Goal: Obtain resource: Obtain resource

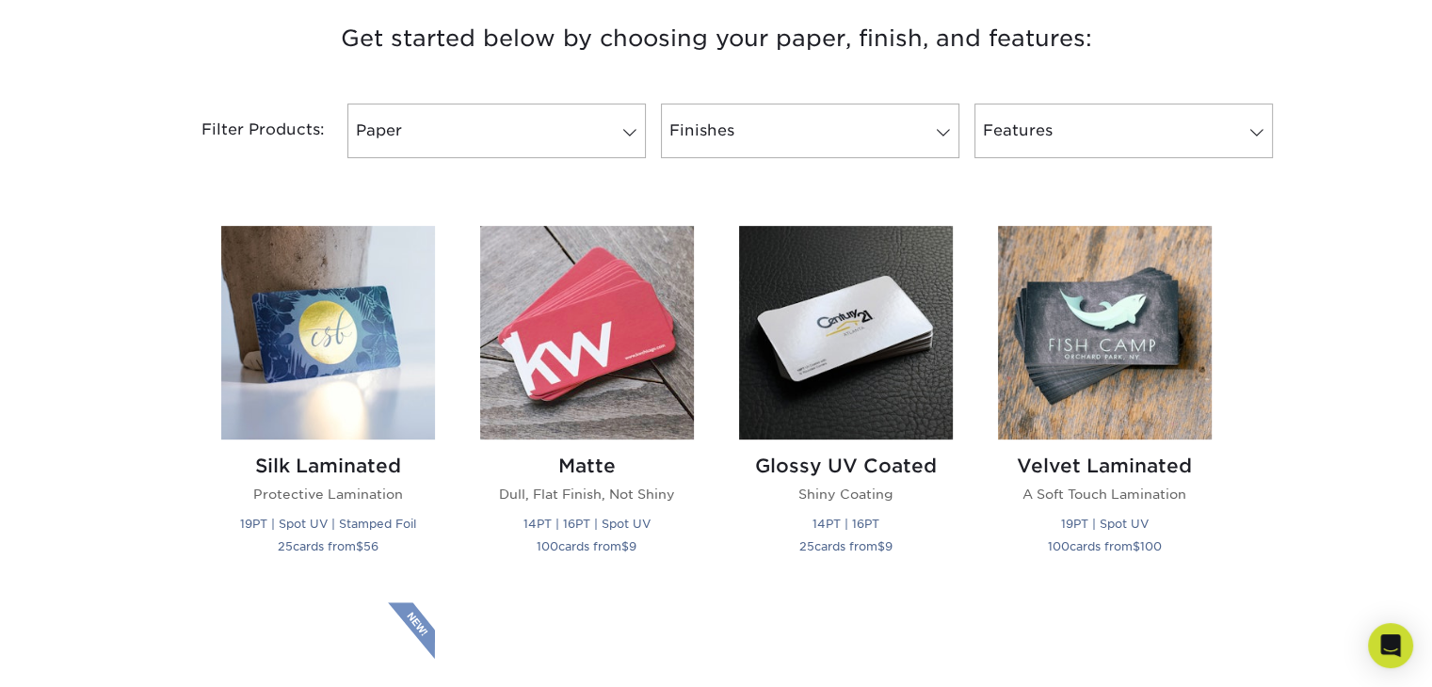
scroll to position [758, 0]
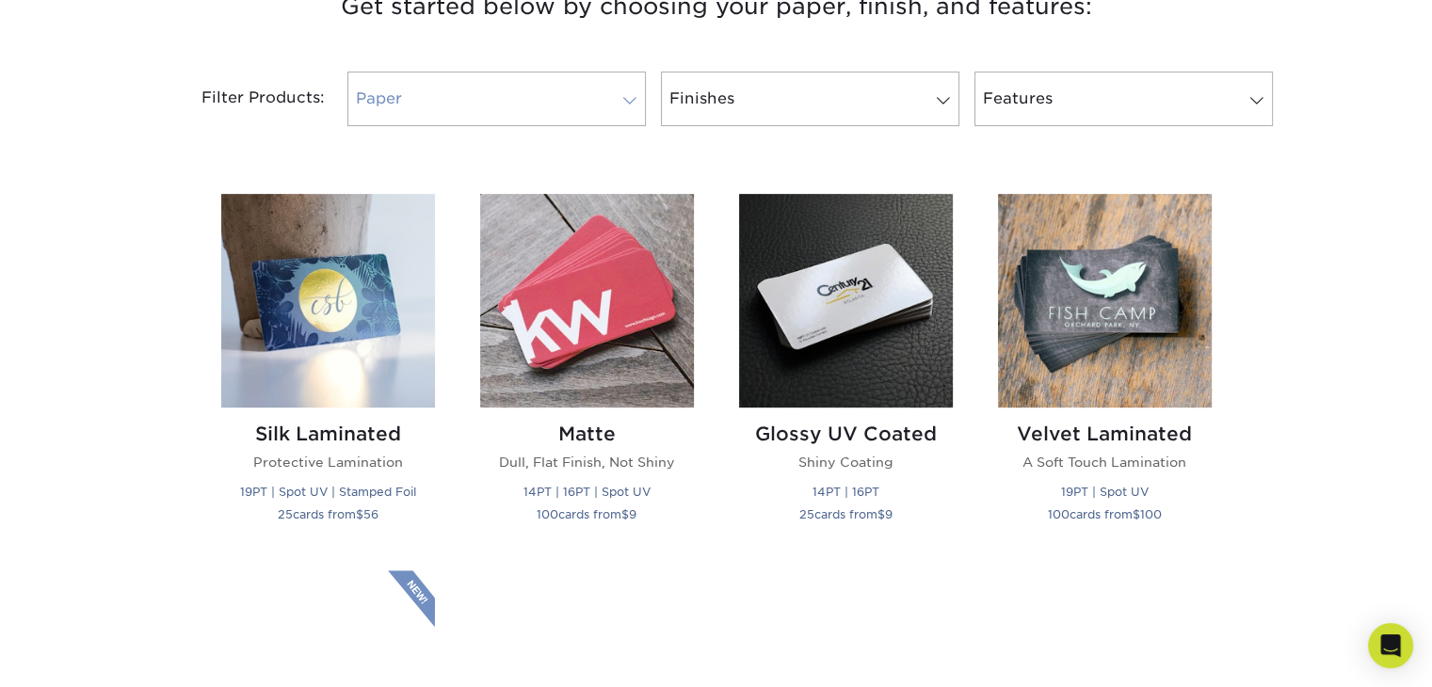
click at [578, 126] on link "Paper" at bounding box center [496, 99] width 298 height 55
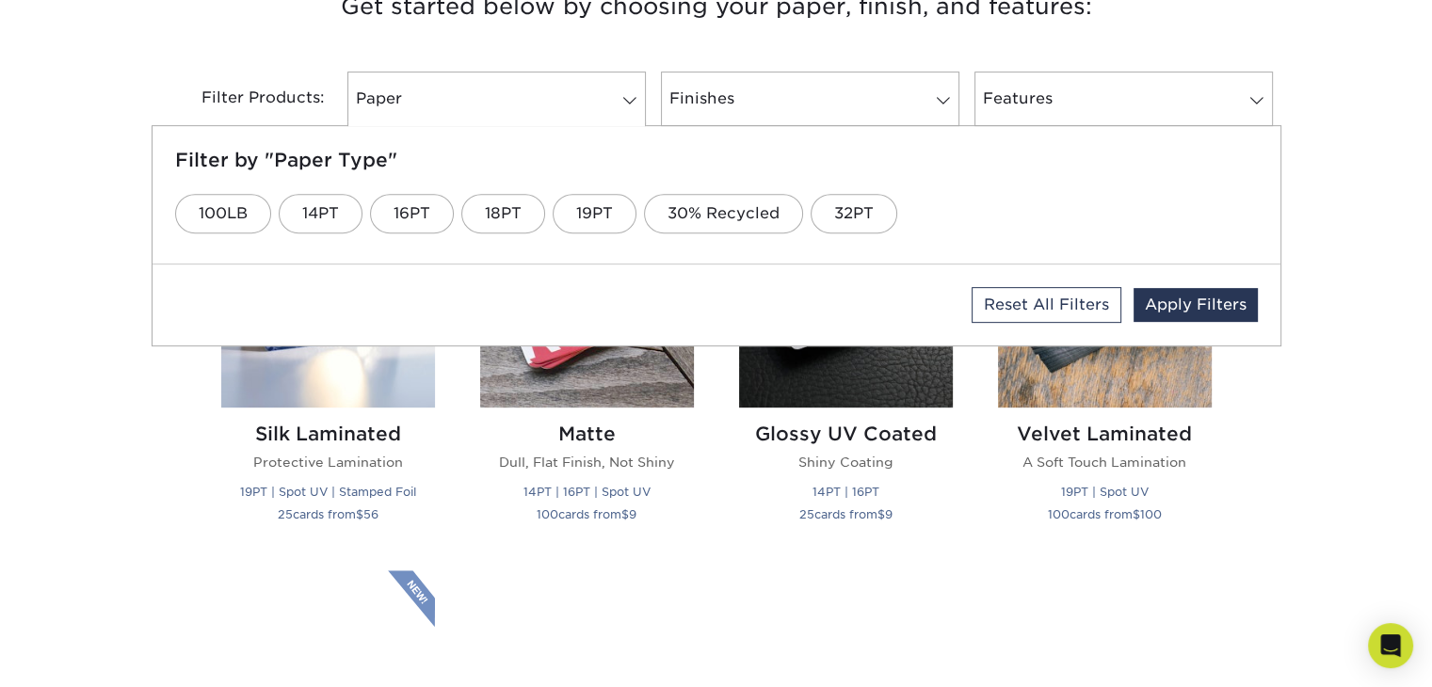
click at [775, 126] on div "Finishes Filter by "Finish Type" Glossy UV Kraft Matte Natural Pearl Metallic S…" at bounding box center [809, 99] width 313 height 55
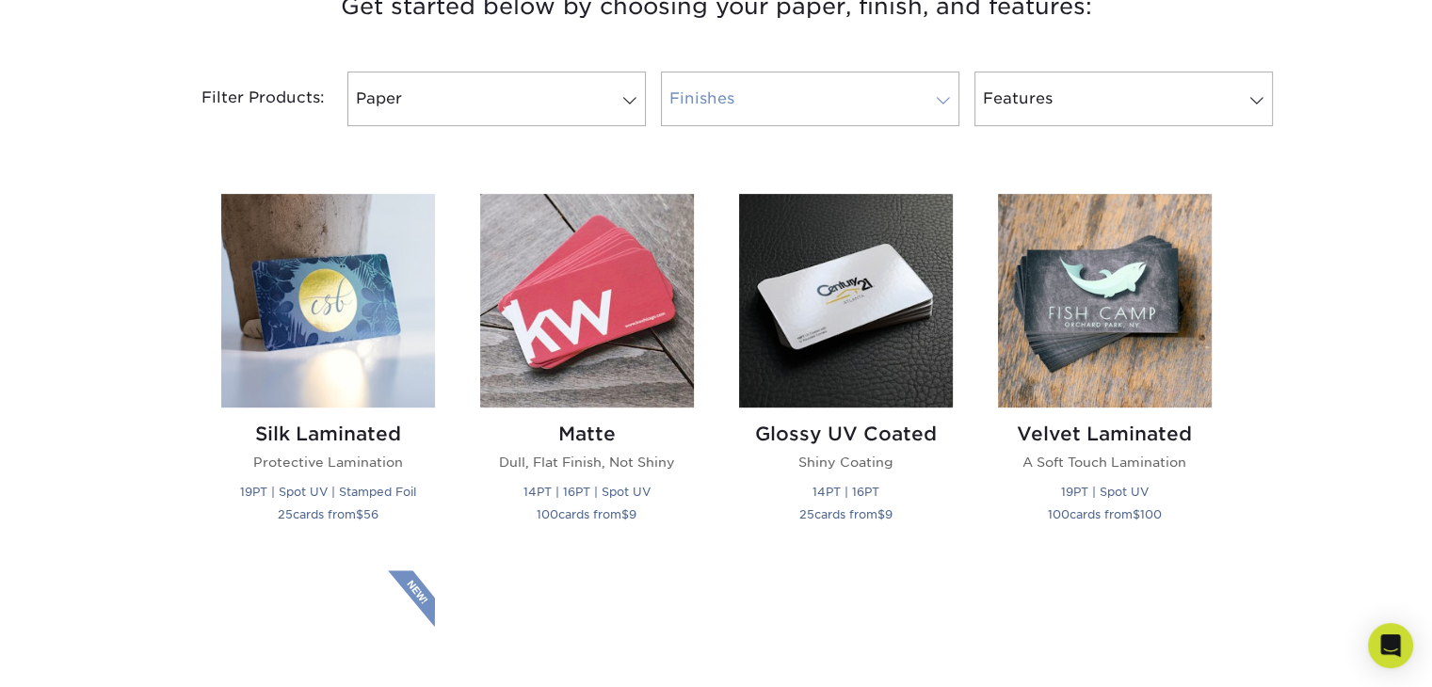
click at [757, 126] on link "Finishes" at bounding box center [810, 99] width 298 height 55
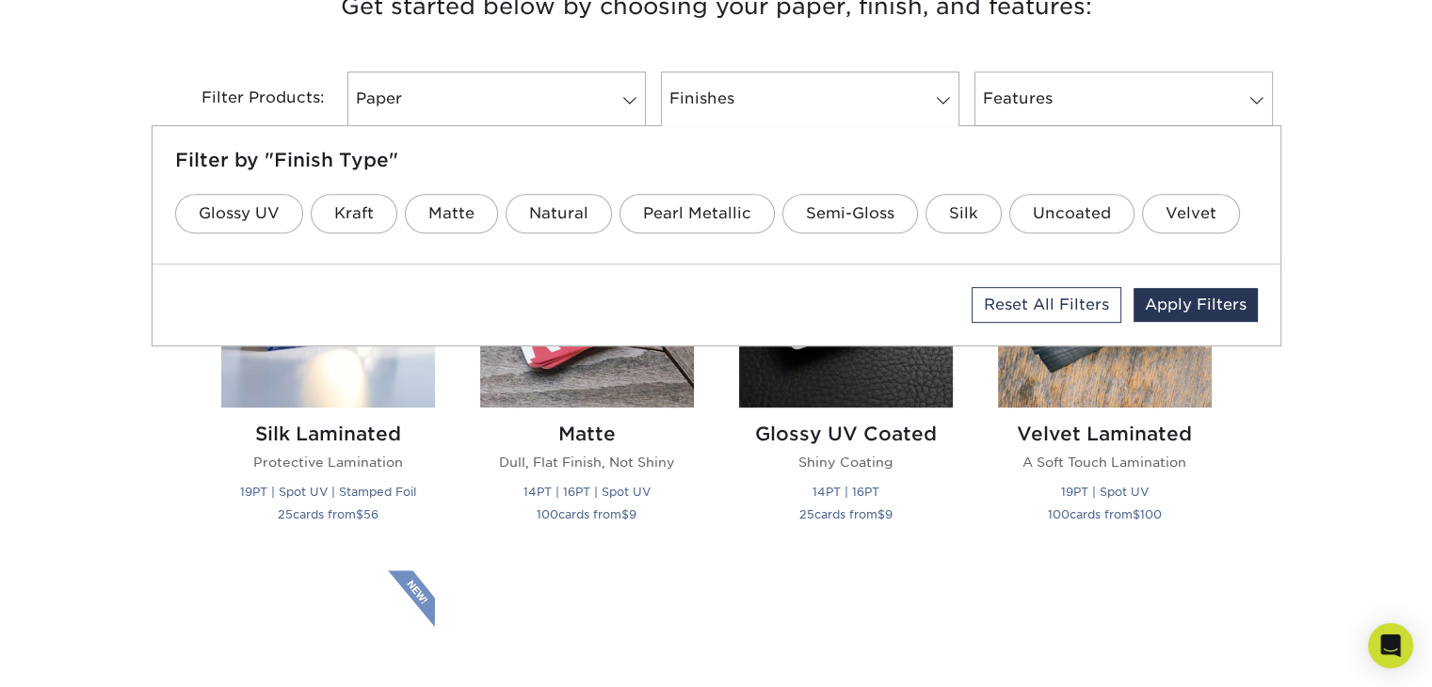
click at [693, 49] on h3 "Get started below by choosing your paper, finish, and features:" at bounding box center [716, 6] width 1101 height 85
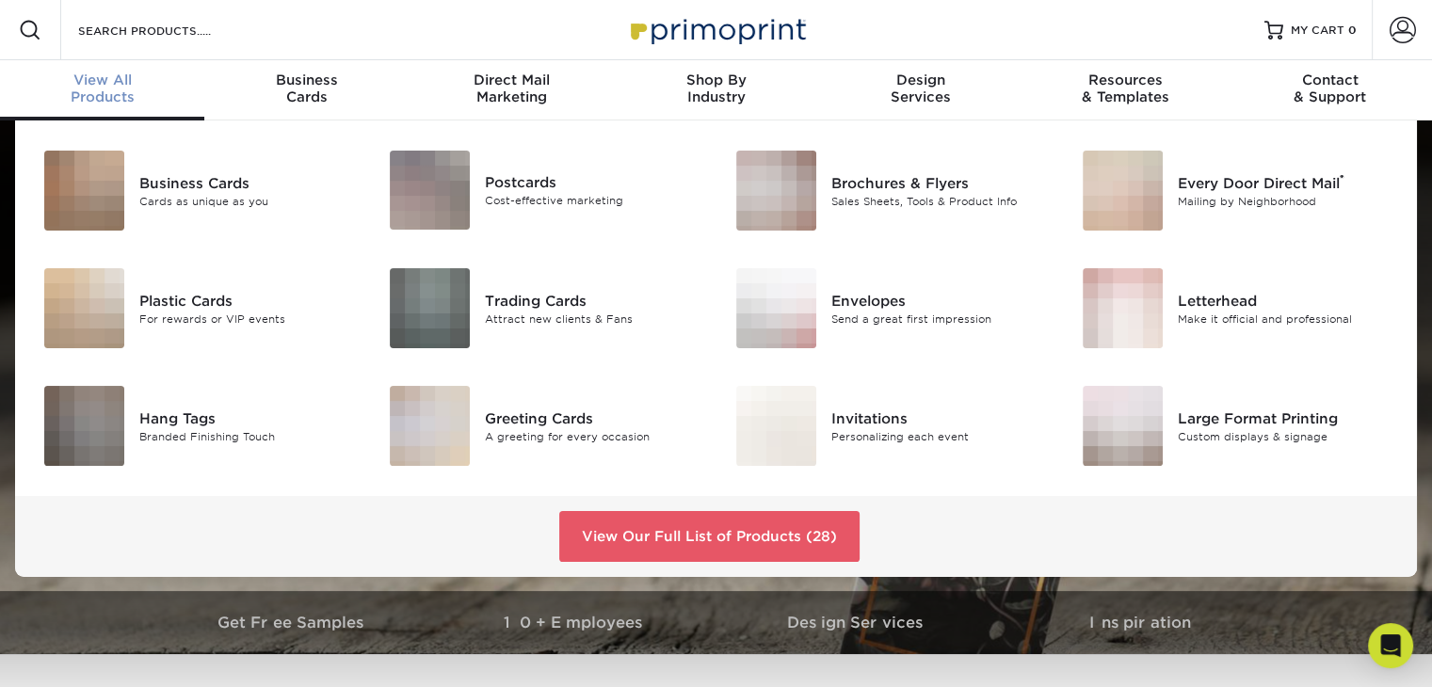
scroll to position [1, 0]
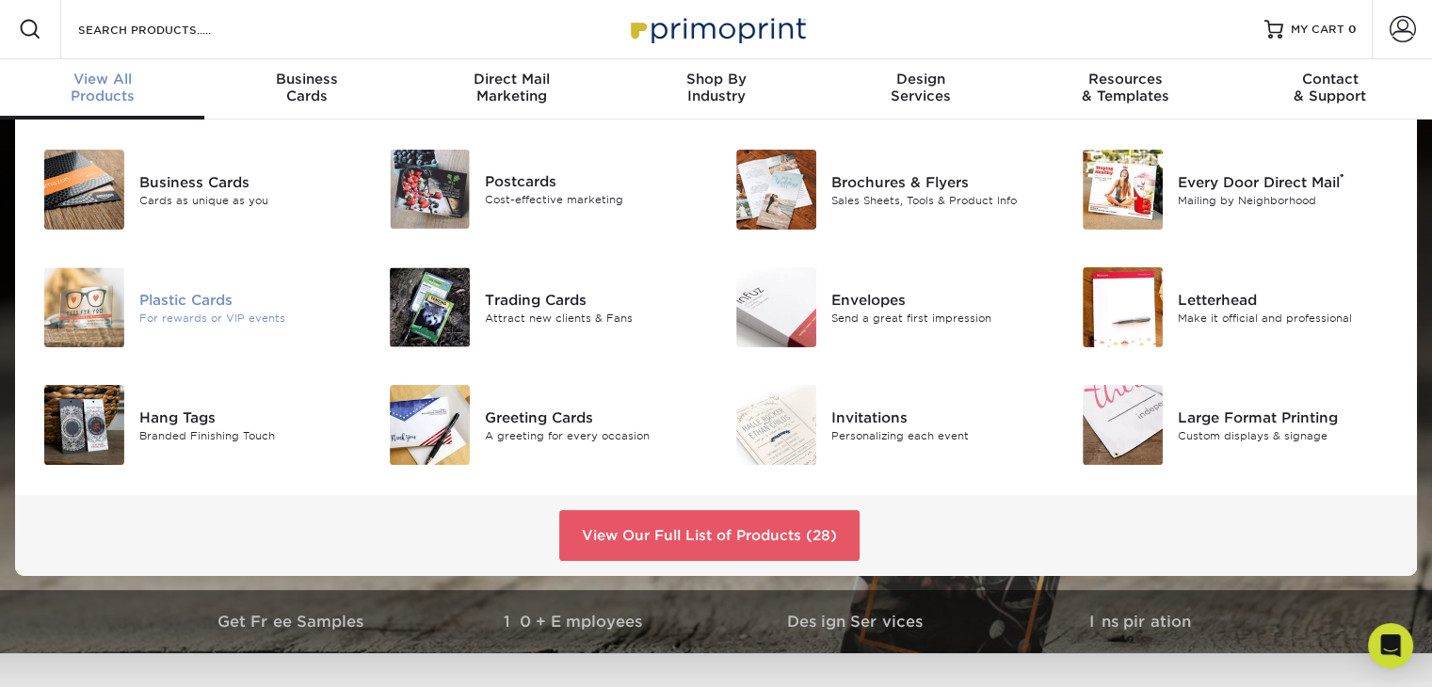
click at [264, 318] on div "Plastic Cards For rewards or VIP events" at bounding box center [254, 307] width 231 height 80
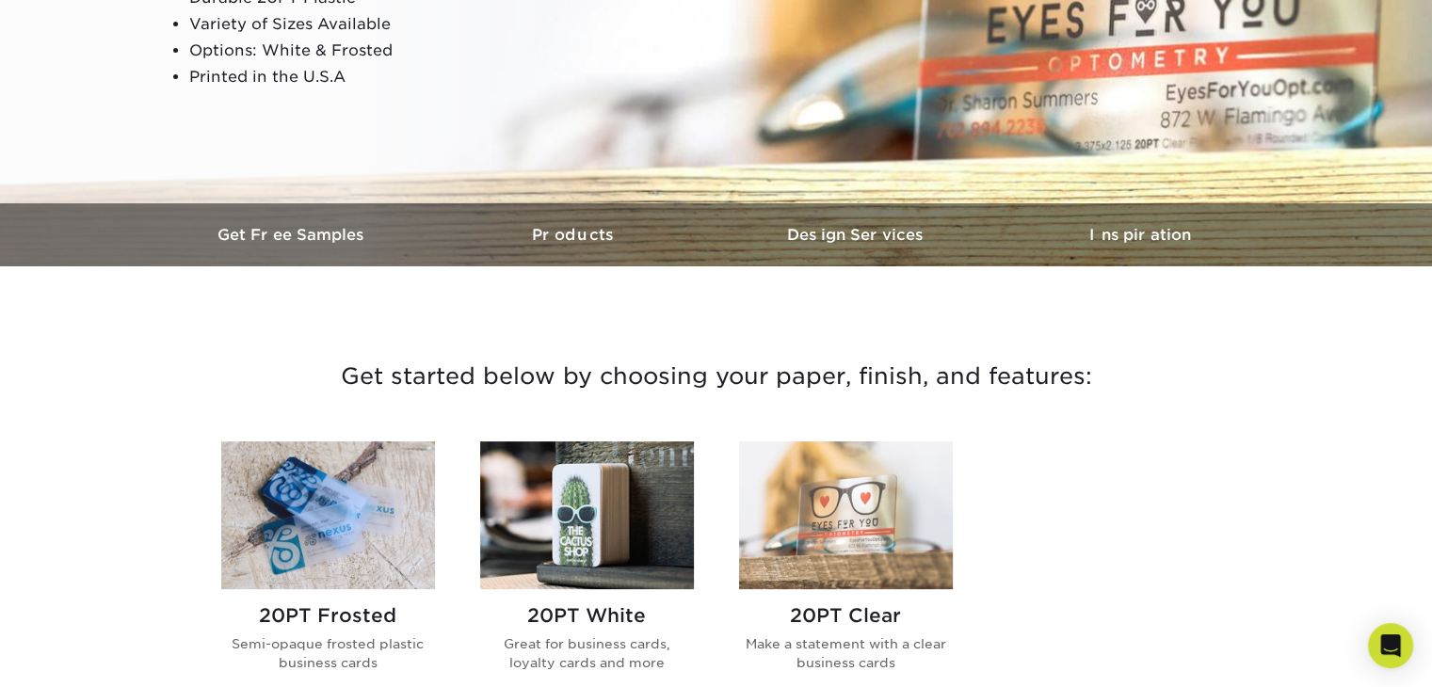
scroll to position [388, 0]
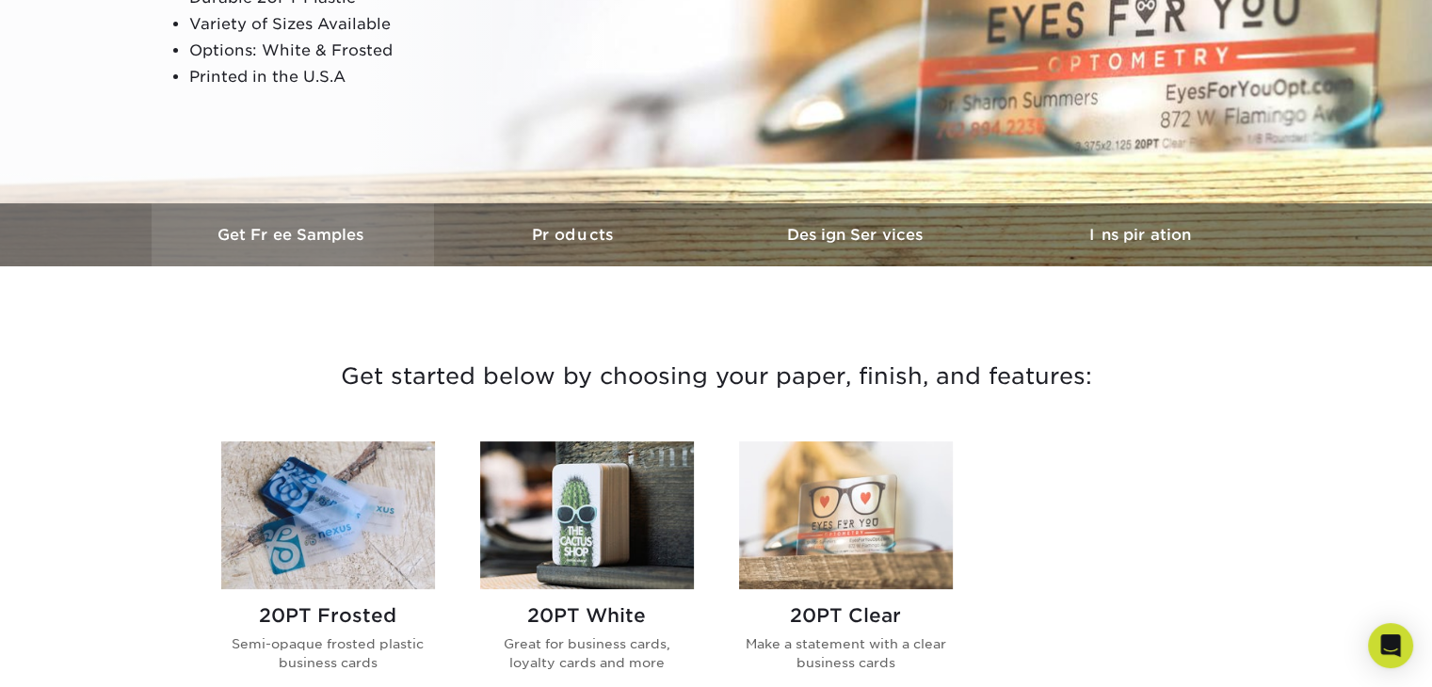
click at [329, 244] on h3 "Get Free Samples" at bounding box center [293, 235] width 282 height 18
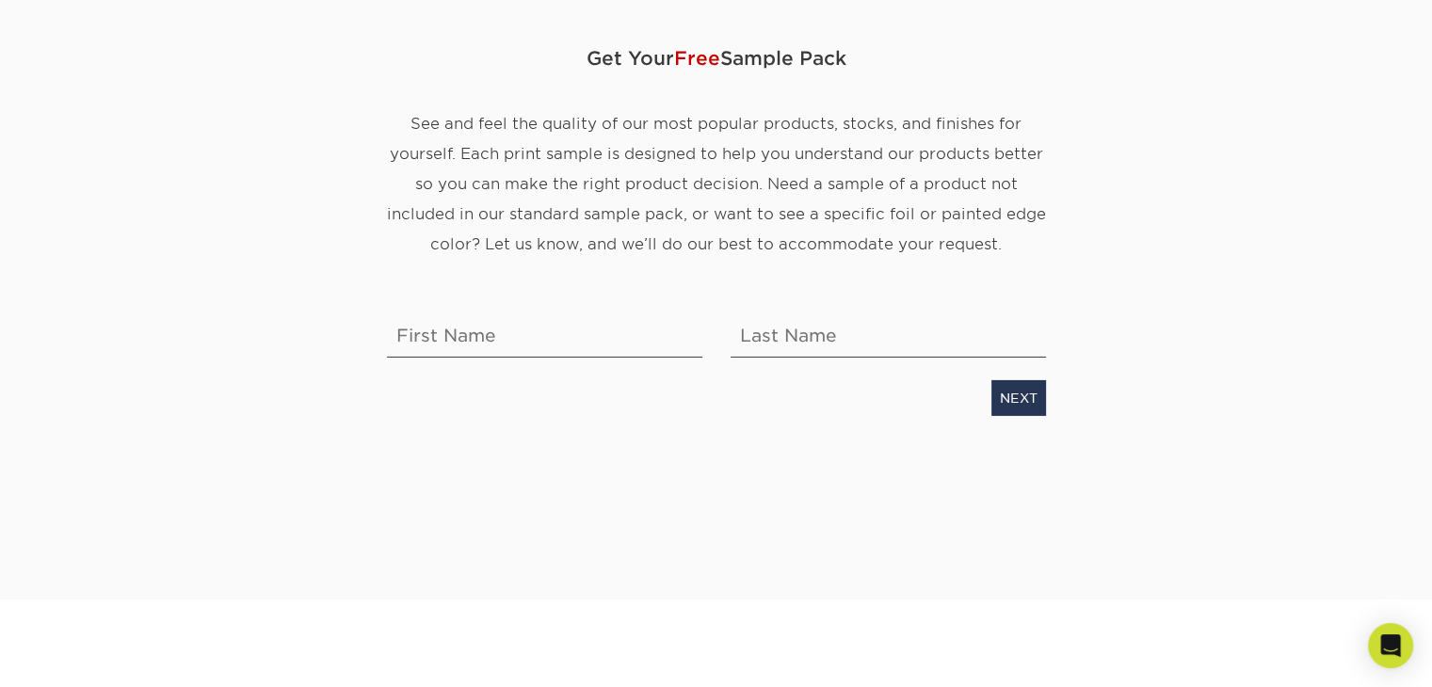
scroll to position [289, 0]
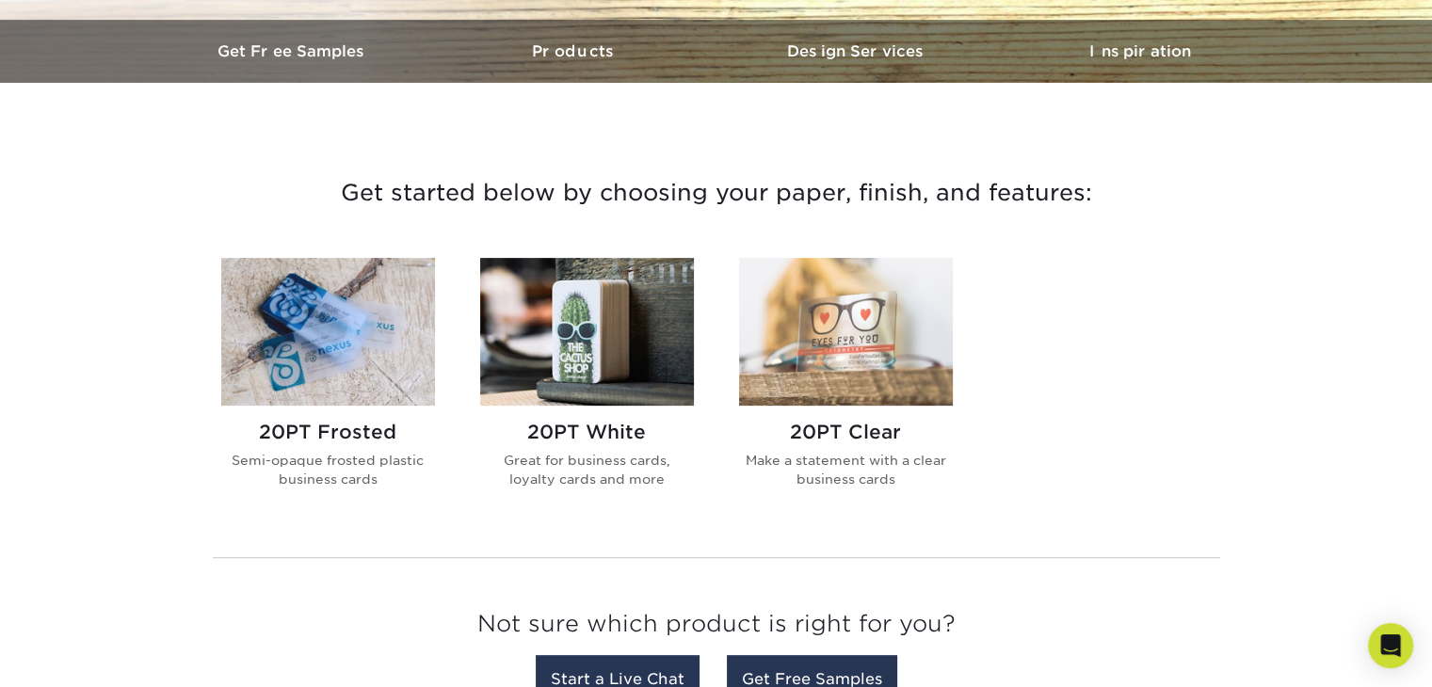
scroll to position [572, 0]
